Goal: Task Accomplishment & Management: Manage account settings

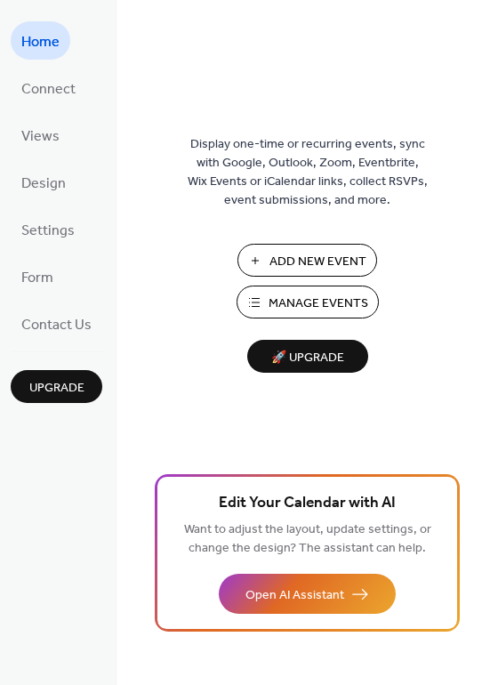
click at [330, 298] on span "Manage Events" at bounding box center [319, 303] width 100 height 19
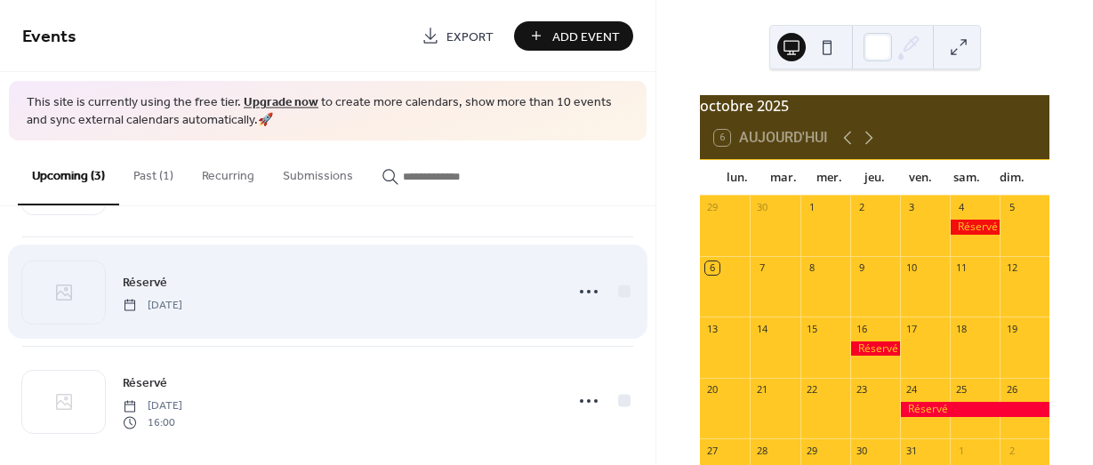
scroll to position [122, 0]
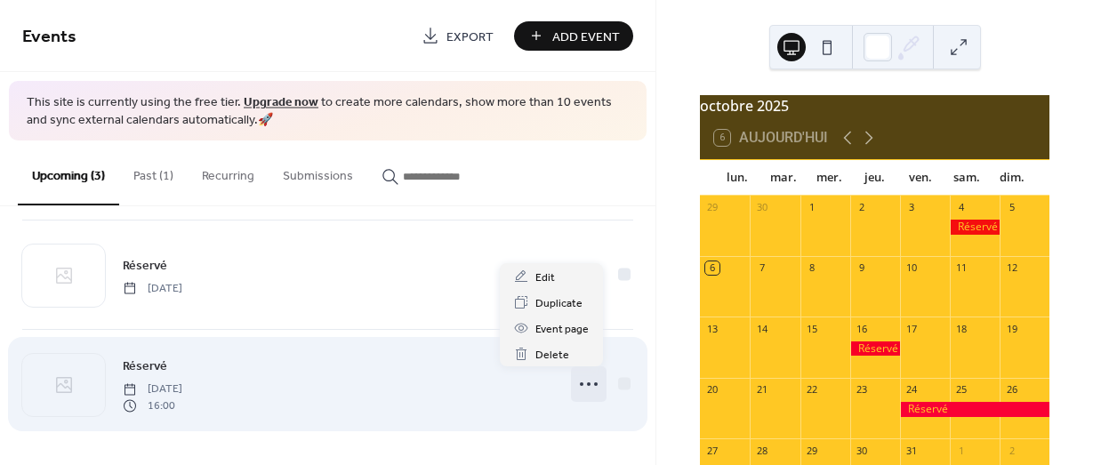
click at [575, 382] on icon at bounding box center [588, 384] width 28 height 28
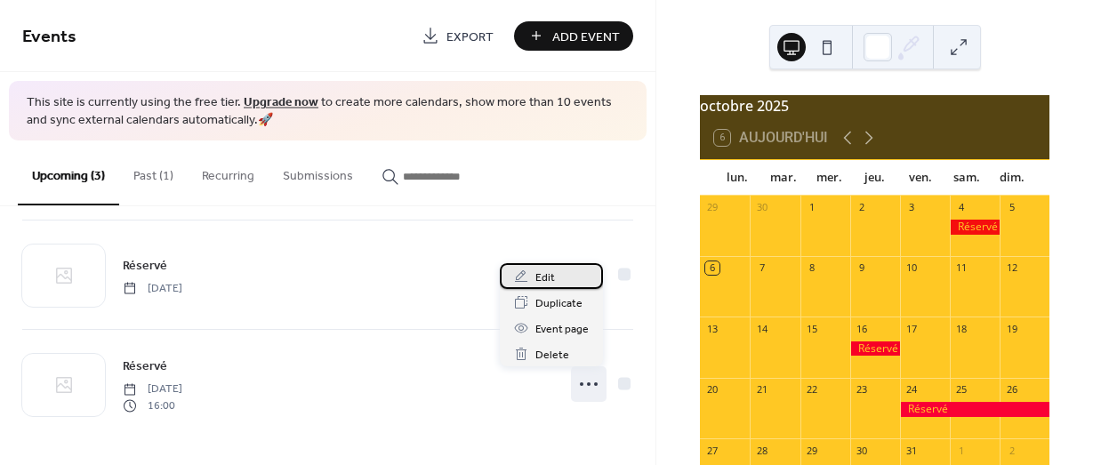
click at [565, 278] on div "Edit" at bounding box center [551, 276] width 103 height 26
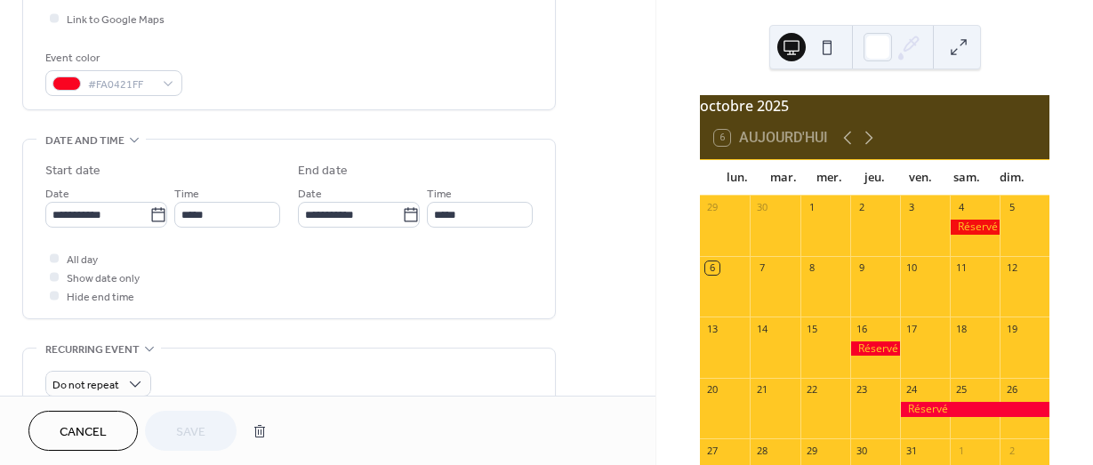
scroll to position [445, 0]
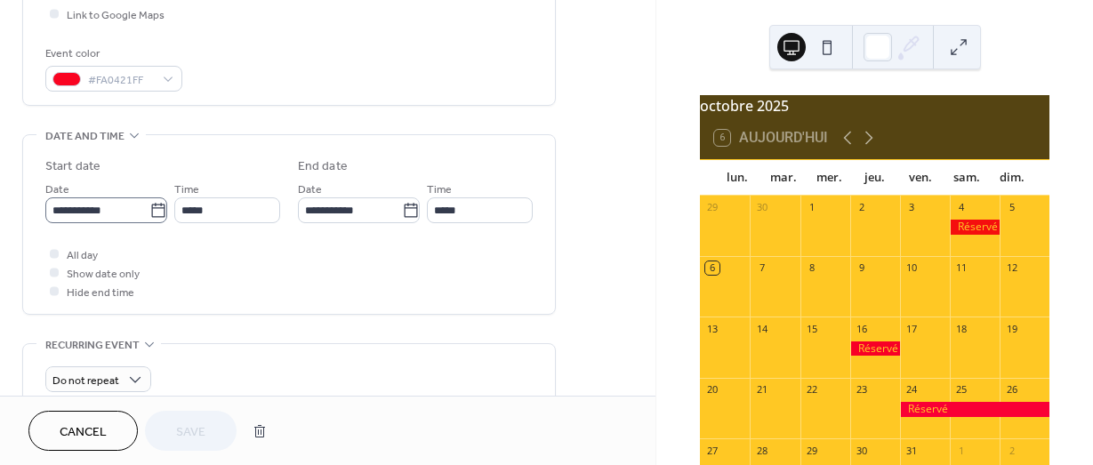
click at [150, 210] on icon at bounding box center [158, 211] width 18 height 18
click at [149, 210] on input "**********" at bounding box center [97, 210] width 104 height 26
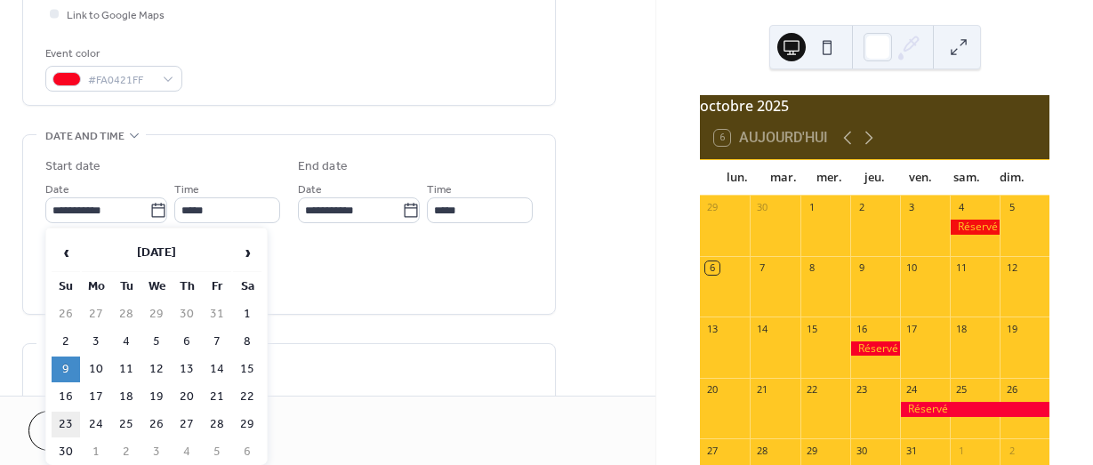
click at [68, 420] on td "23" at bounding box center [66, 425] width 28 height 26
type input "**********"
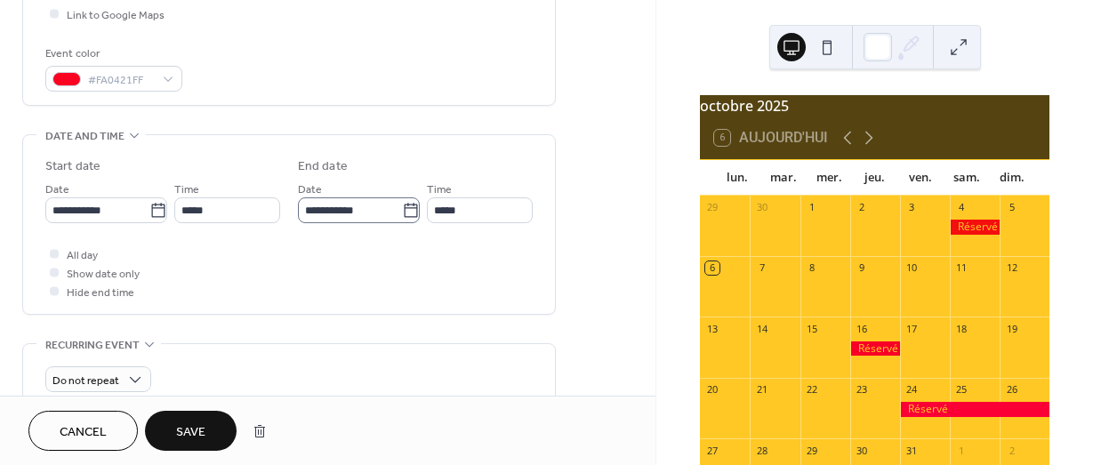
click at [403, 205] on icon at bounding box center [411, 211] width 18 height 18
click at [402, 205] on input "**********" at bounding box center [350, 210] width 104 height 26
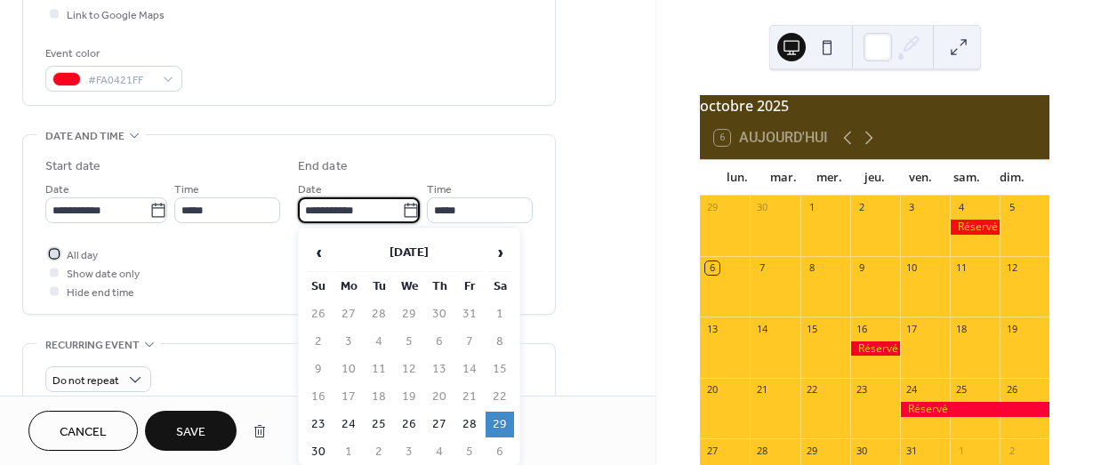
click at [55, 251] on div at bounding box center [54, 253] width 9 height 9
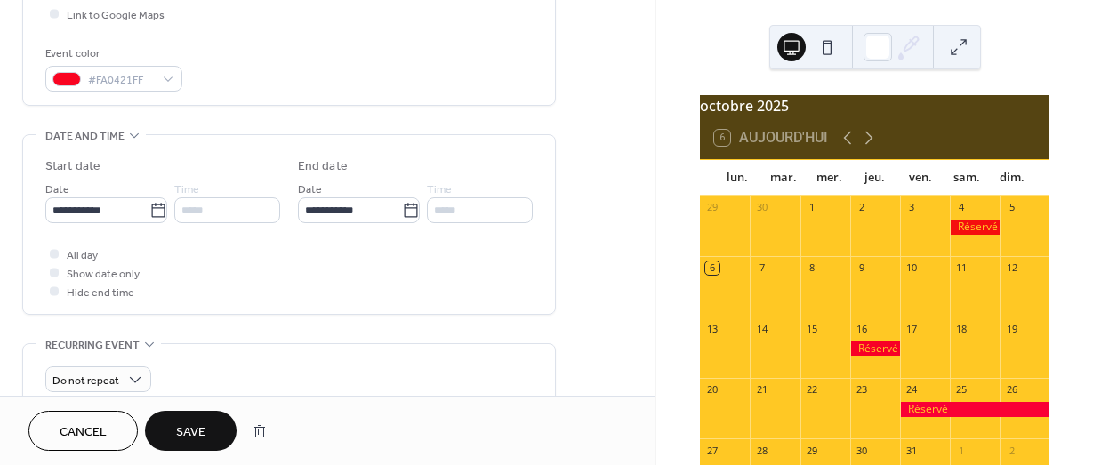
click at [194, 425] on span "Save" at bounding box center [190, 432] width 29 height 19
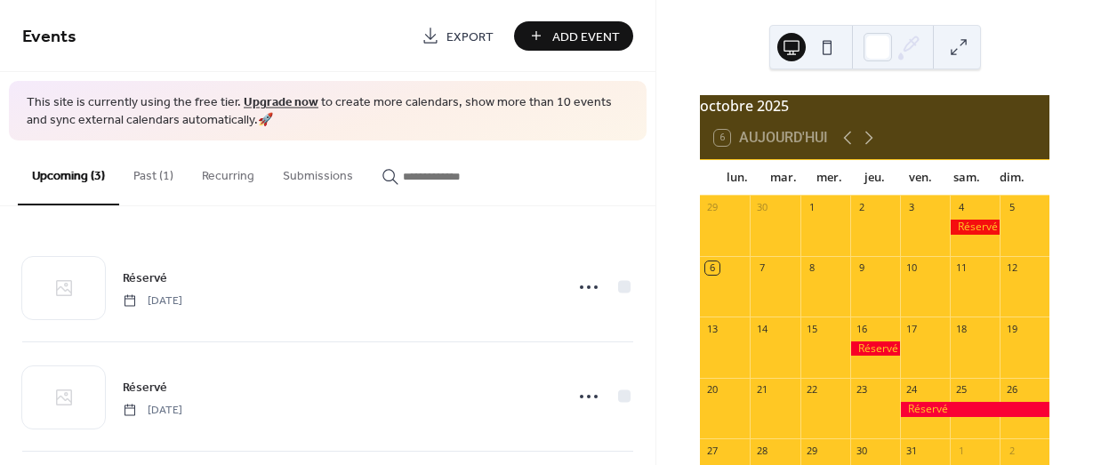
click at [148, 172] on button "Past (1)" at bounding box center [153, 172] width 68 height 63
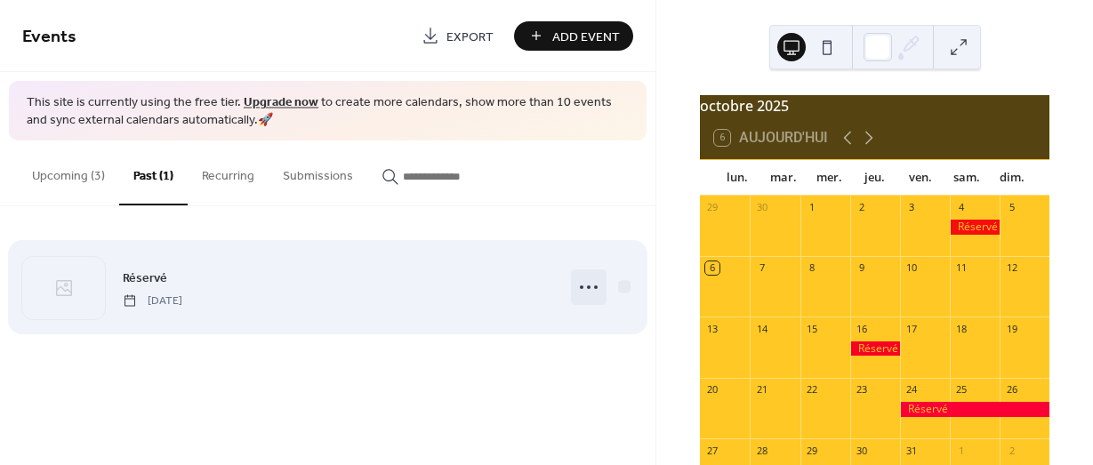
click at [590, 286] on icon at bounding box center [588, 287] width 28 height 28
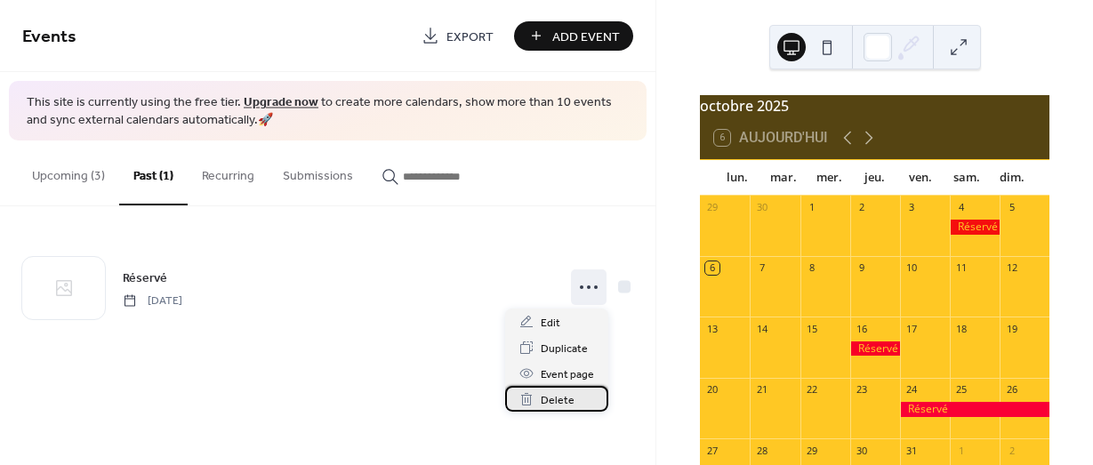
click at [538, 394] on div "Delete" at bounding box center [556, 399] width 103 height 26
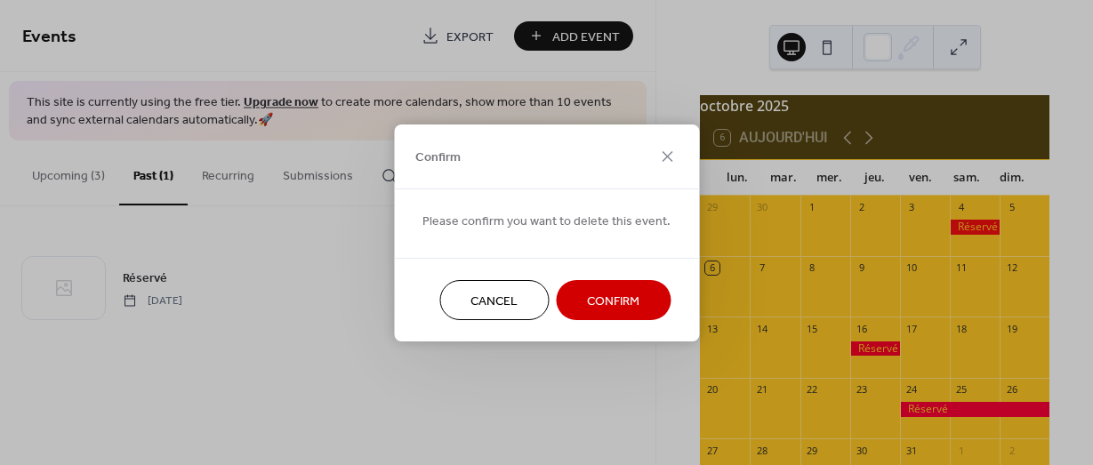
click at [600, 297] on span "Confirm" at bounding box center [613, 301] width 52 height 19
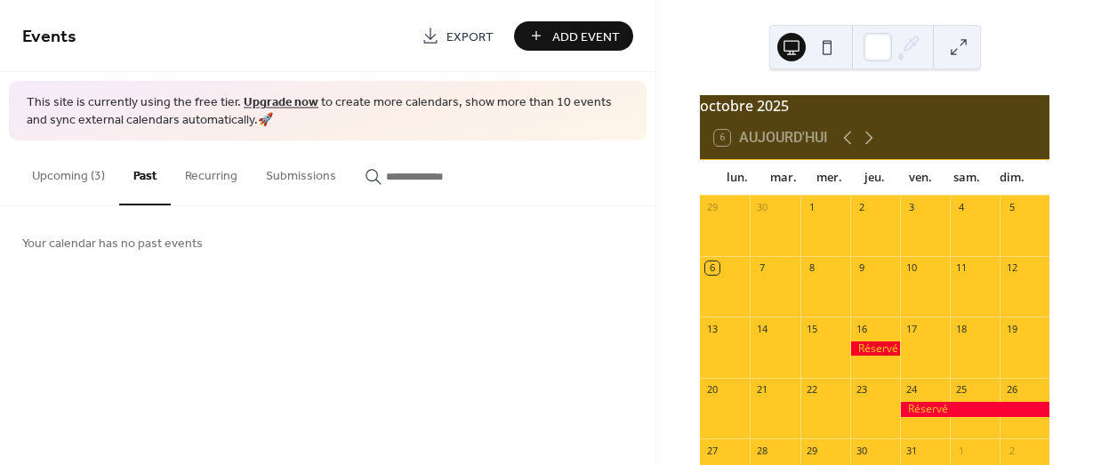
click at [74, 178] on button "Upcoming (3)" at bounding box center [68, 172] width 101 height 63
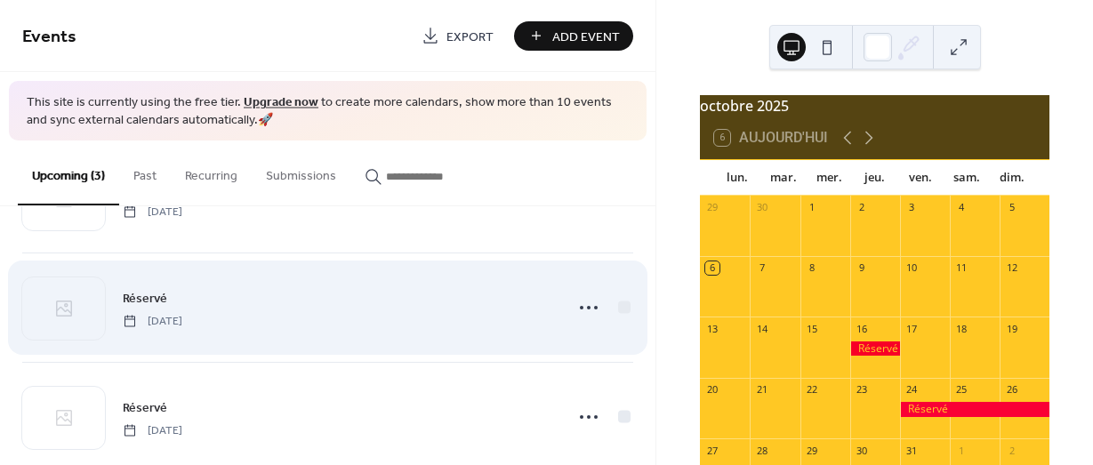
scroll to position [122, 0]
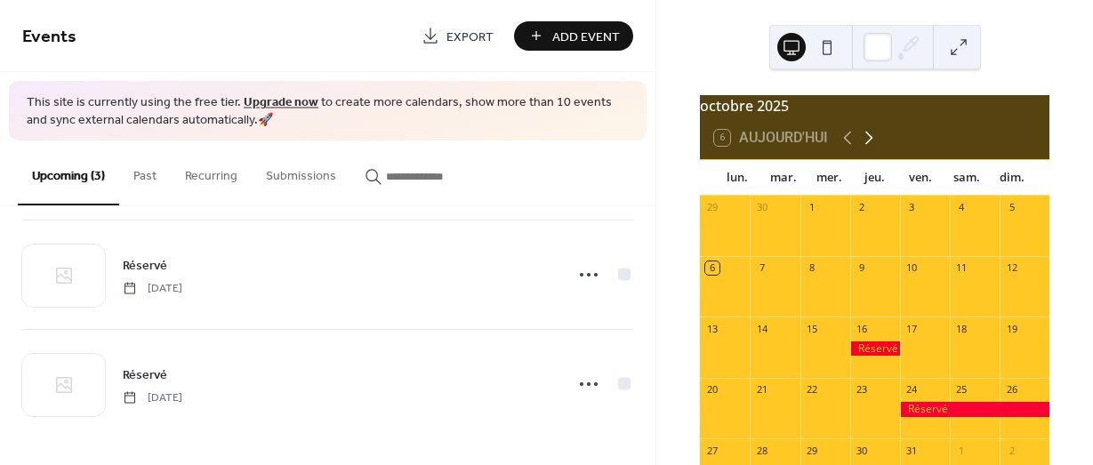
click at [867, 142] on icon at bounding box center [869, 138] width 8 height 13
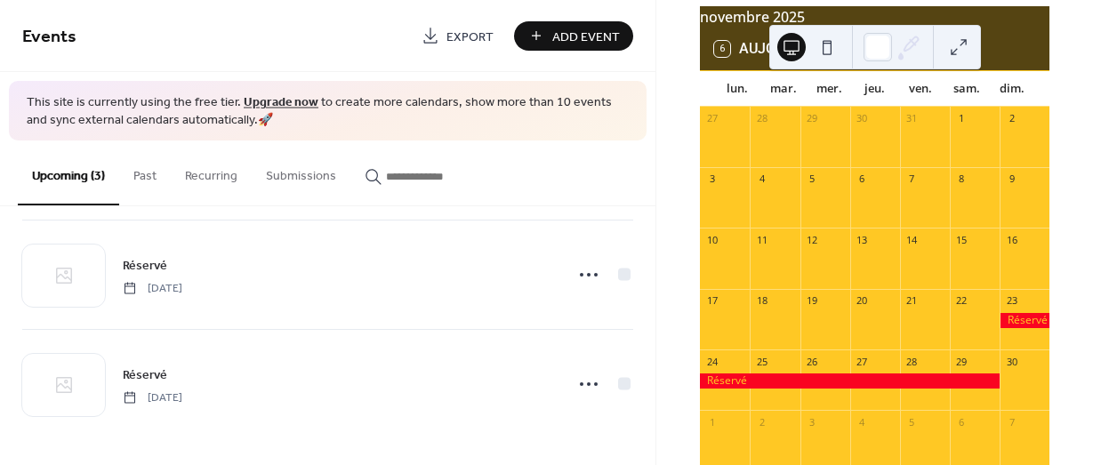
scroll to position [0, 0]
